Goal: Task Accomplishment & Management: Use online tool/utility

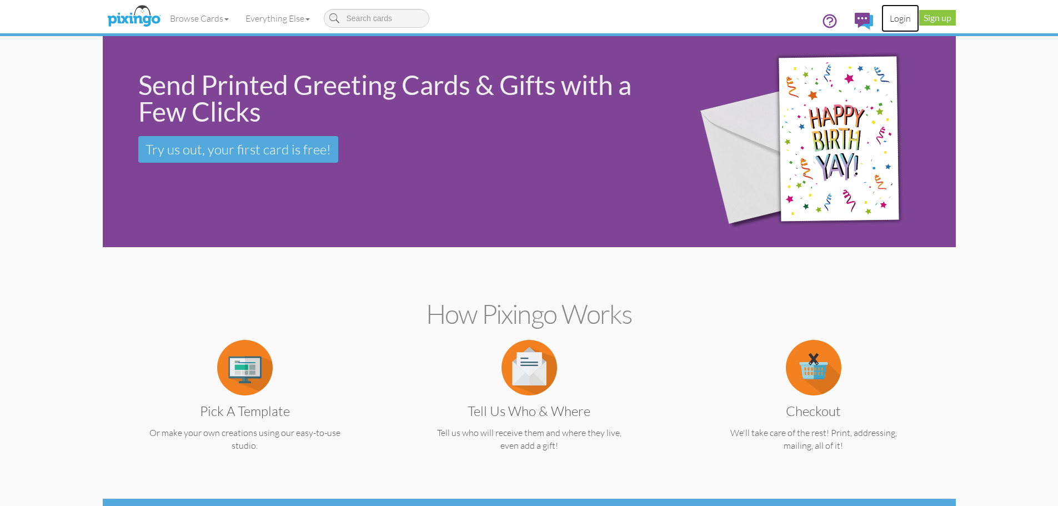
click at [897, 17] on link "Login" at bounding box center [900, 18] width 38 height 28
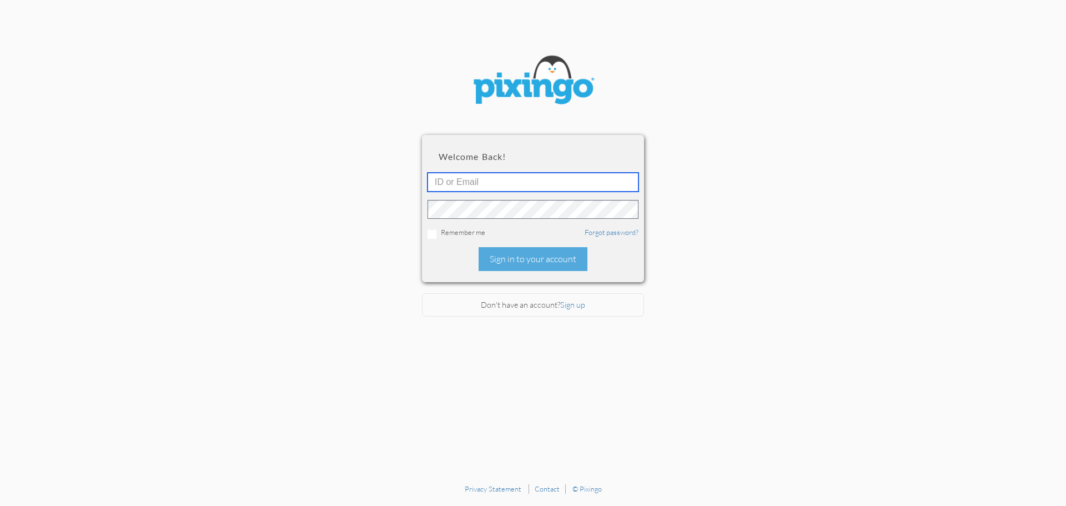
type input "[EMAIL_ADDRESS][DOMAIN_NAME]"
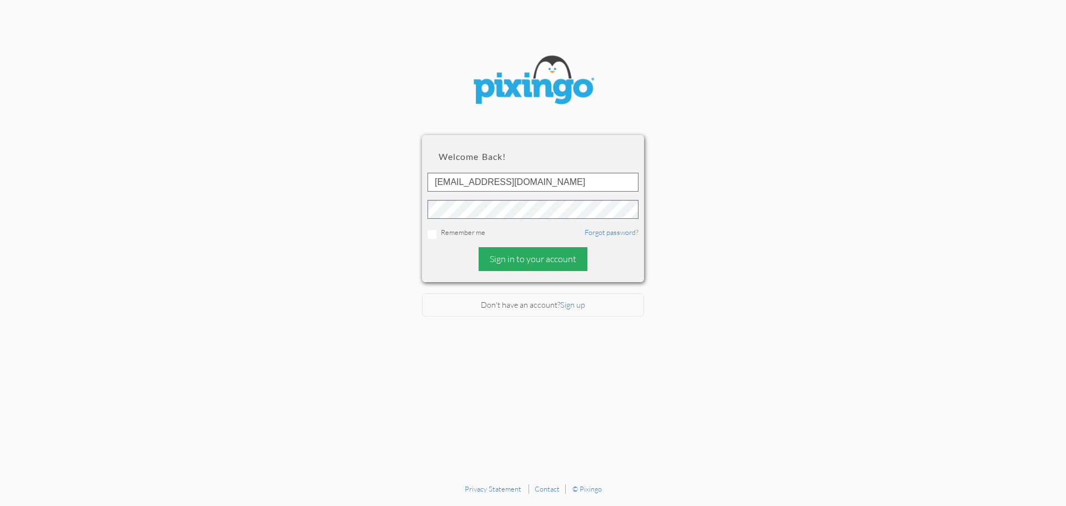
click at [558, 266] on div "Sign in to your account" at bounding box center [533, 259] width 109 height 24
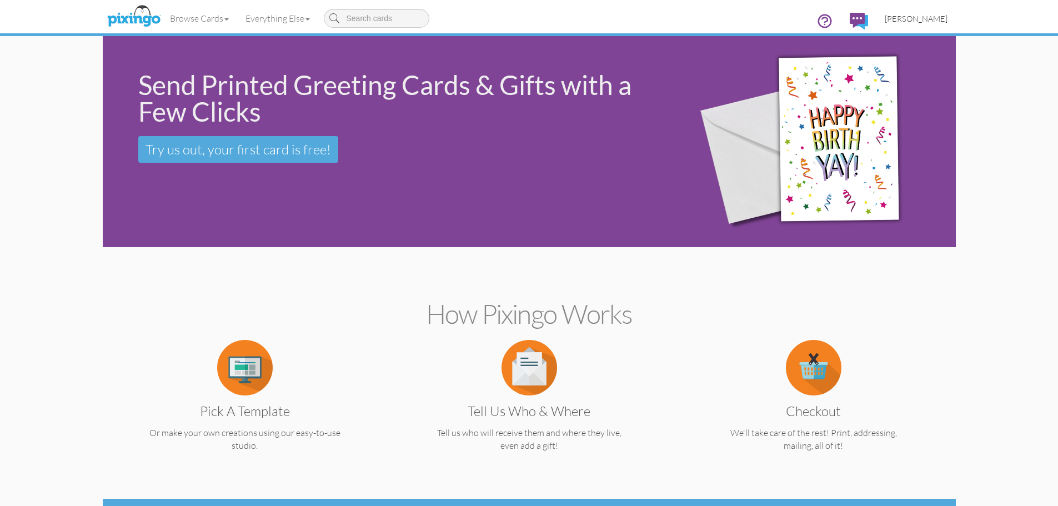
click at [922, 18] on span "[PERSON_NAME]" at bounding box center [916, 18] width 63 height 9
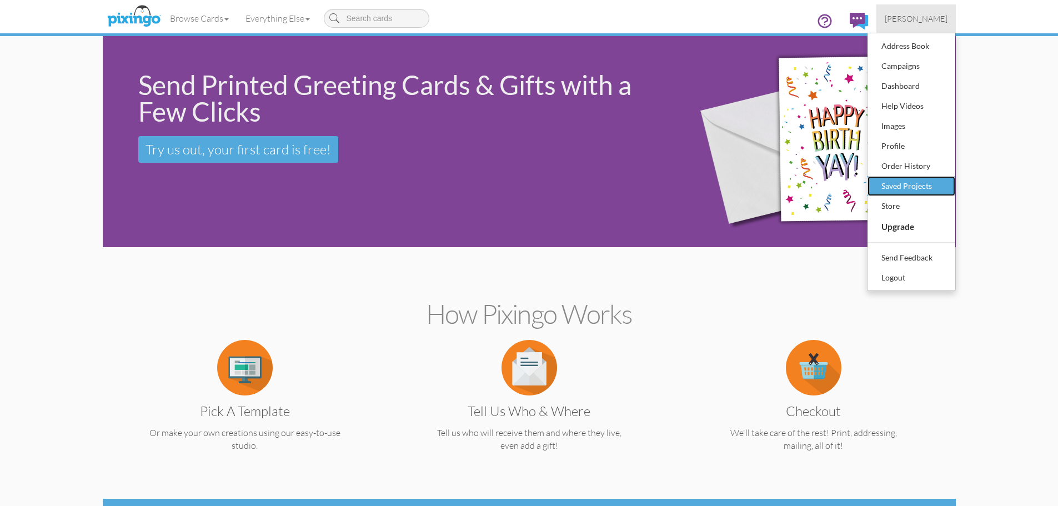
click at [892, 188] on div "Saved Projects" at bounding box center [912, 186] width 66 height 17
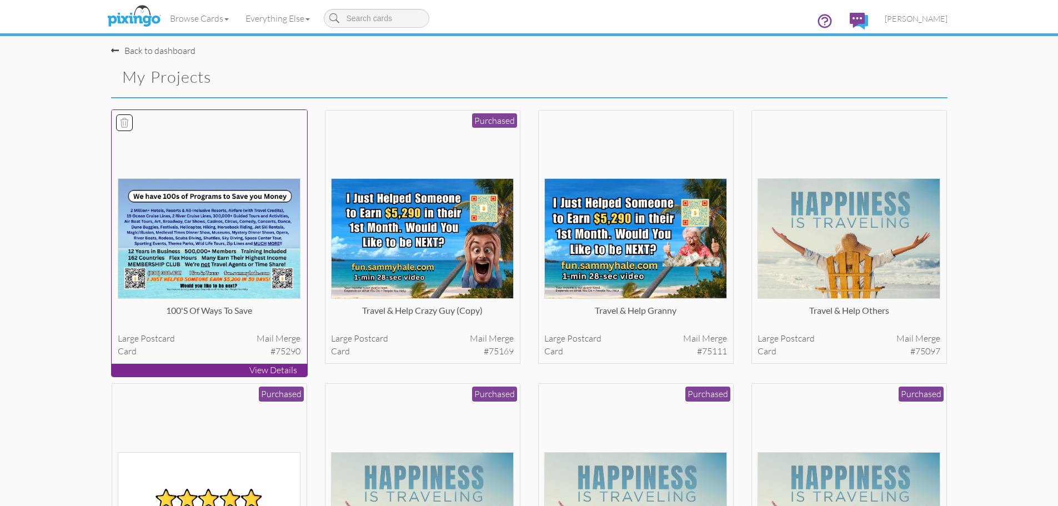
click at [202, 227] on img at bounding box center [209, 238] width 183 height 121
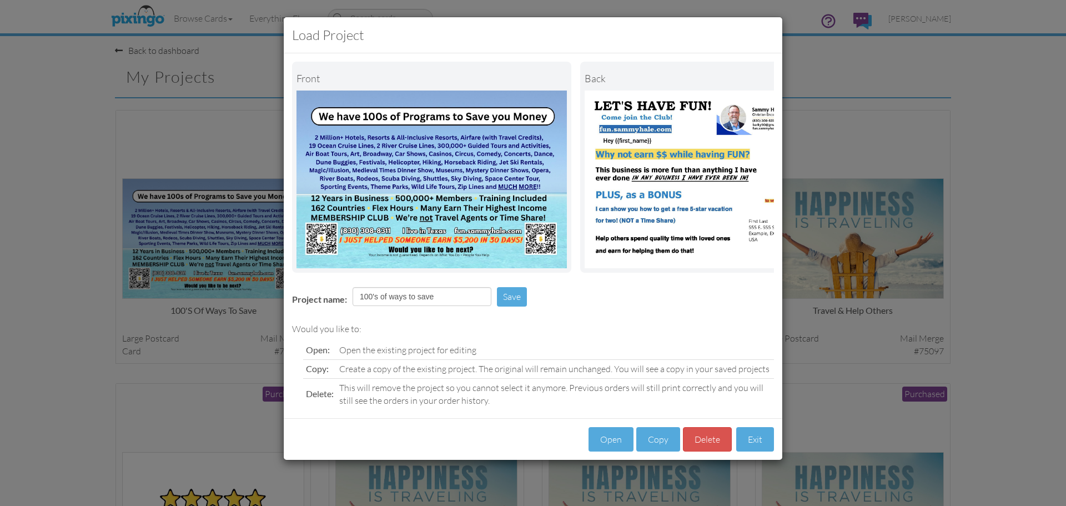
click at [1047, 151] on div "Load Project Front back Project name: 100's of ways to save Save Would you like…" at bounding box center [533, 253] width 1066 height 506
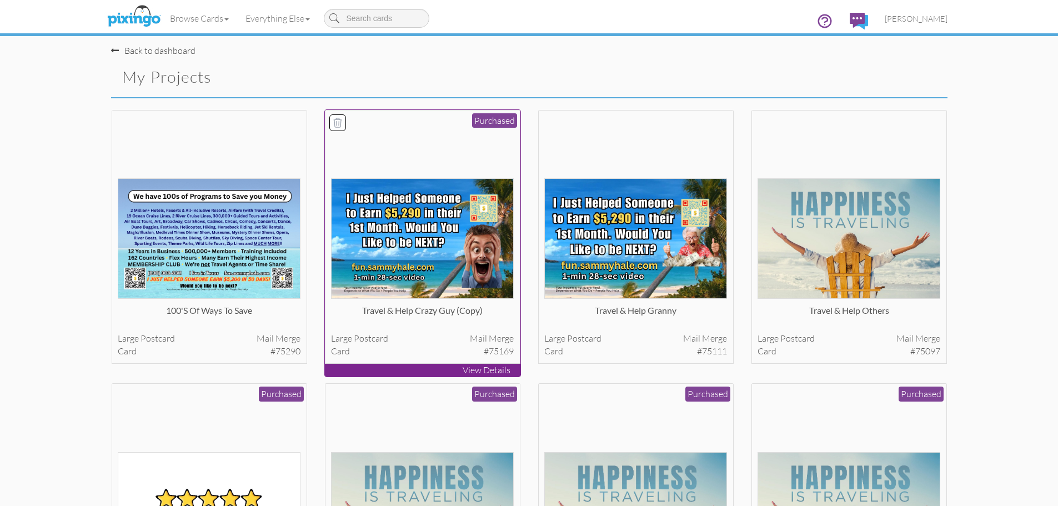
click at [394, 218] on img at bounding box center [422, 238] width 183 height 121
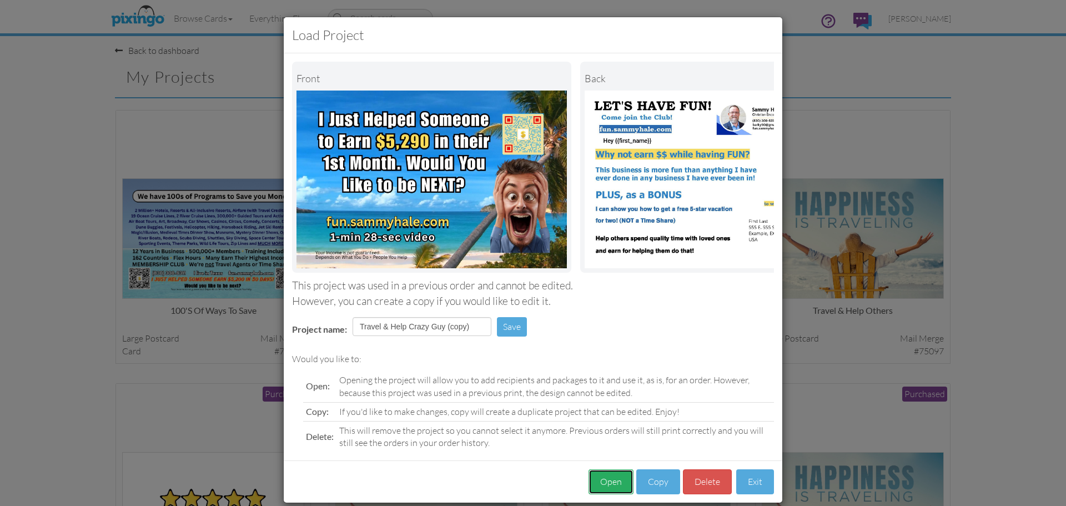
click at [603, 490] on button "Open" at bounding box center [611, 481] width 45 height 25
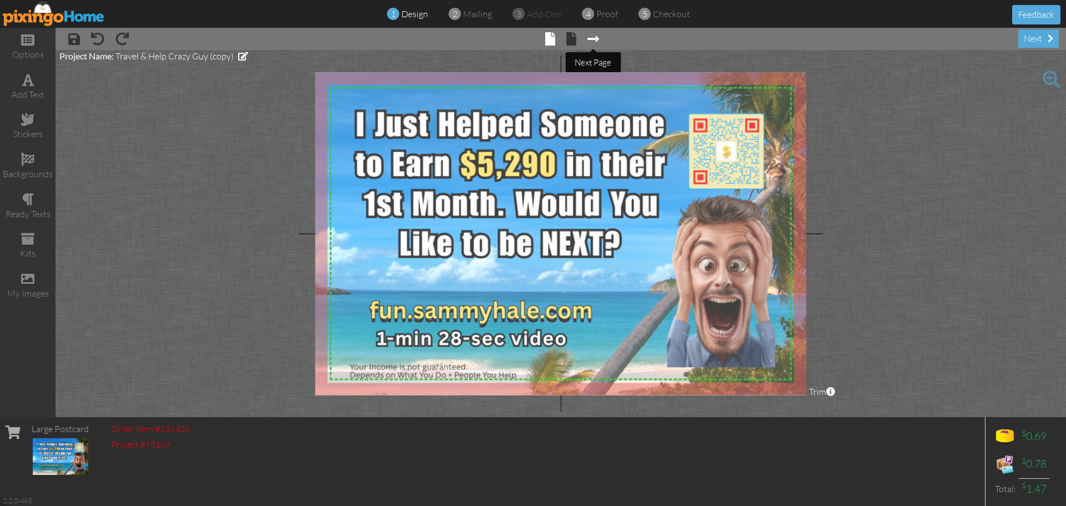
click at [598, 40] on span at bounding box center [594, 38] width 12 height 13
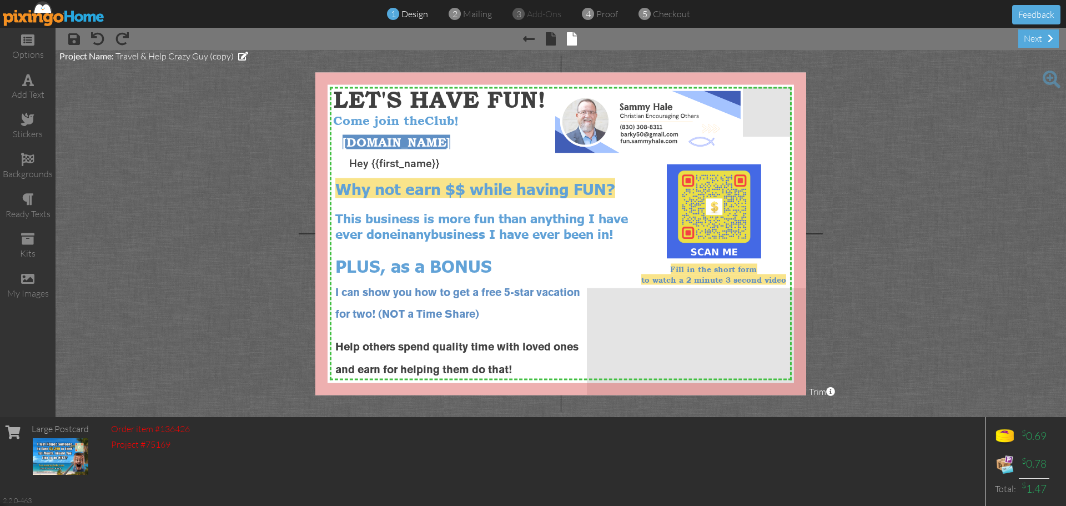
click at [69, 18] on img at bounding box center [54, 13] width 102 height 25
